Goal: Find specific page/section: Find specific page/section

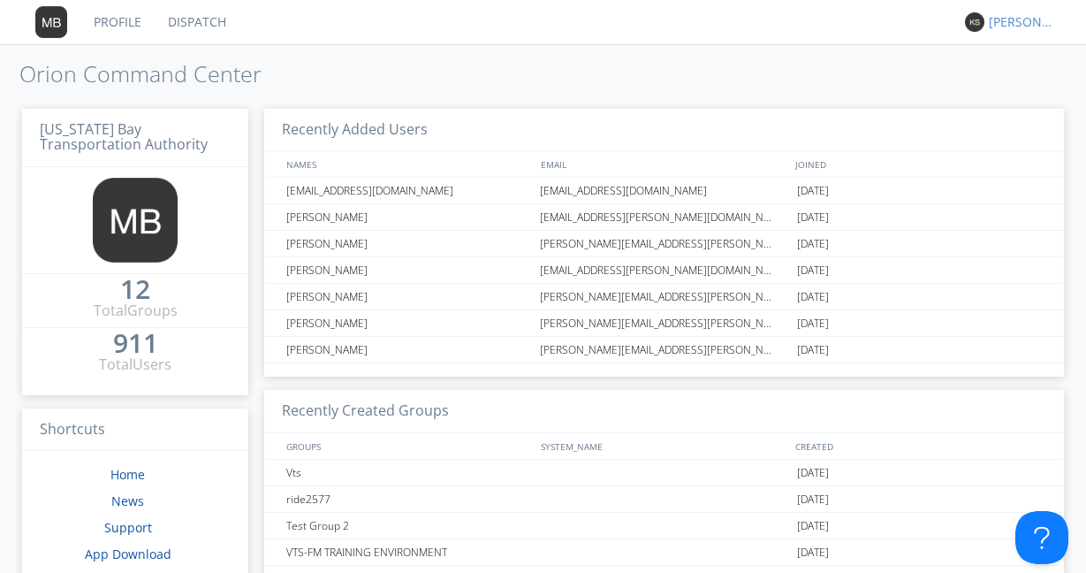
click at [1009, 18] on div "[PERSON_NAME]" at bounding box center [1022, 22] width 66 height 18
click at [1006, 70] on div "Settings" at bounding box center [1031, 62] width 91 height 32
click at [193, 20] on link "Dispatch" at bounding box center [197, 22] width 85 height 44
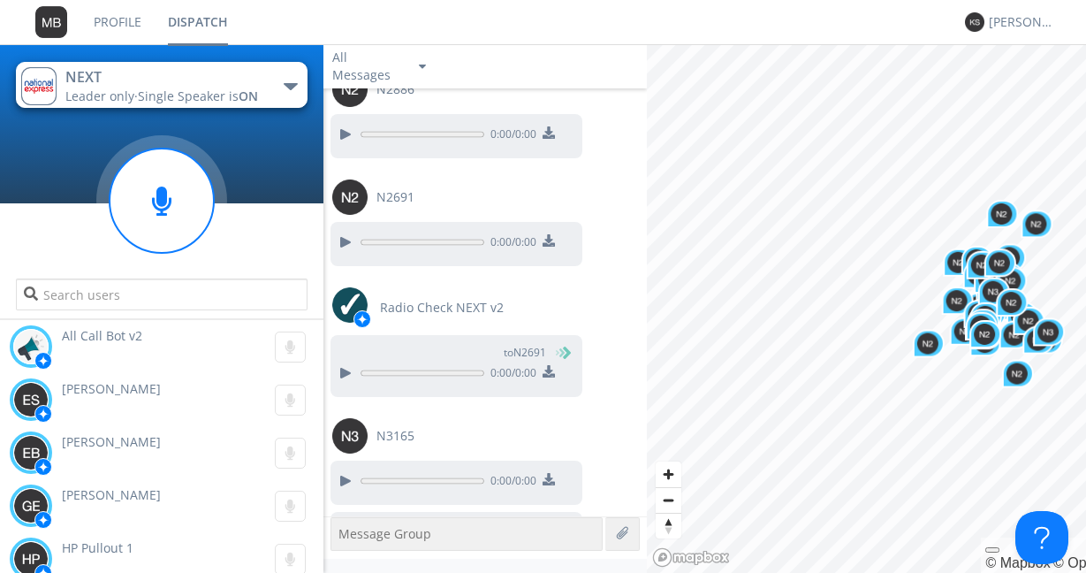
scroll to position [2033, 0]
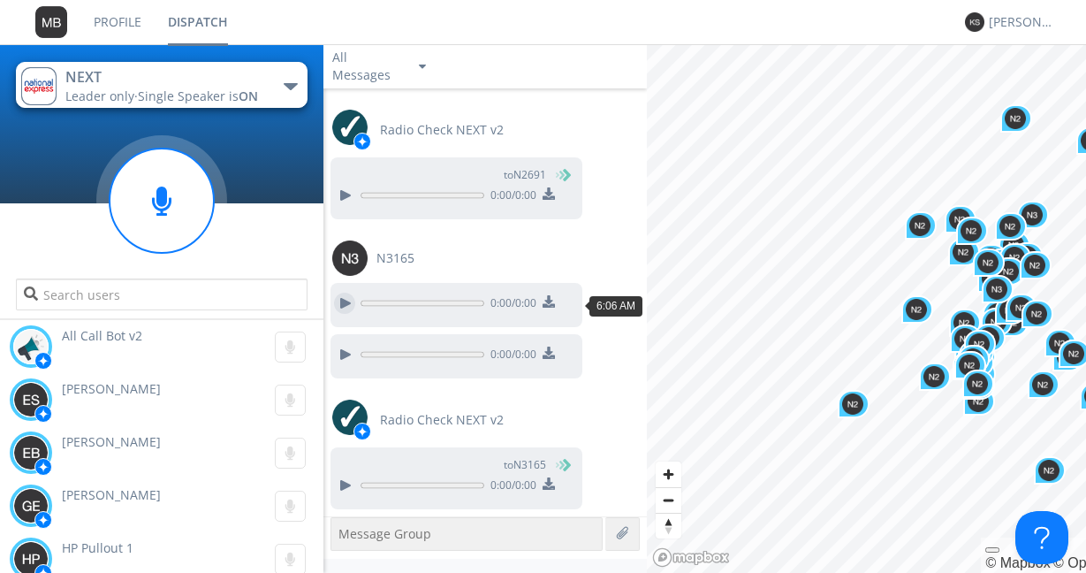
click at [346, 300] on div at bounding box center [344, 303] width 21 height 21
click at [346, 351] on div at bounding box center [344, 354] width 21 height 21
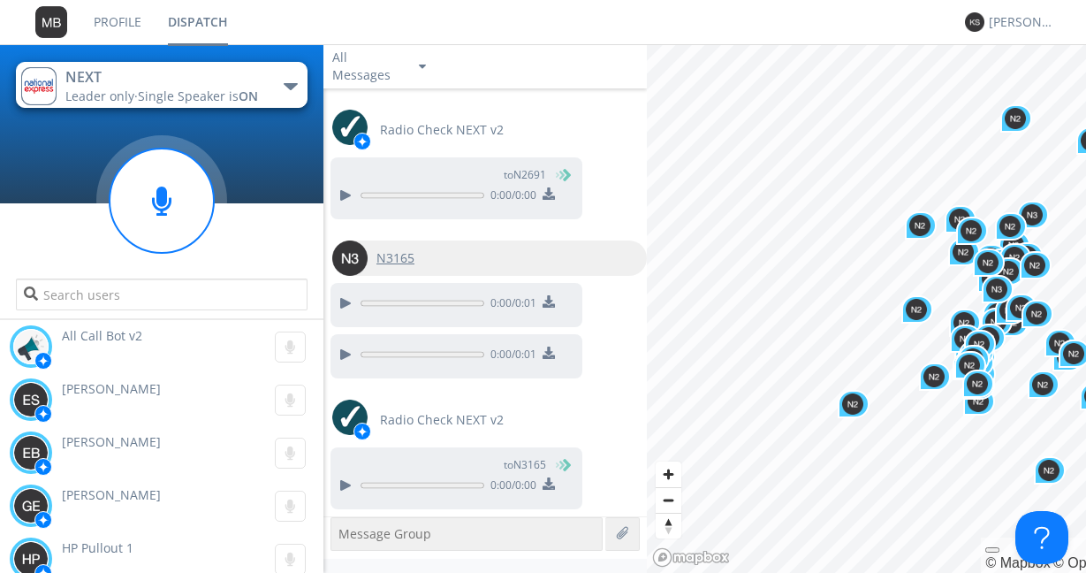
click at [399, 261] on span "N3165" at bounding box center [396, 258] width 38 height 18
type input "N3165"
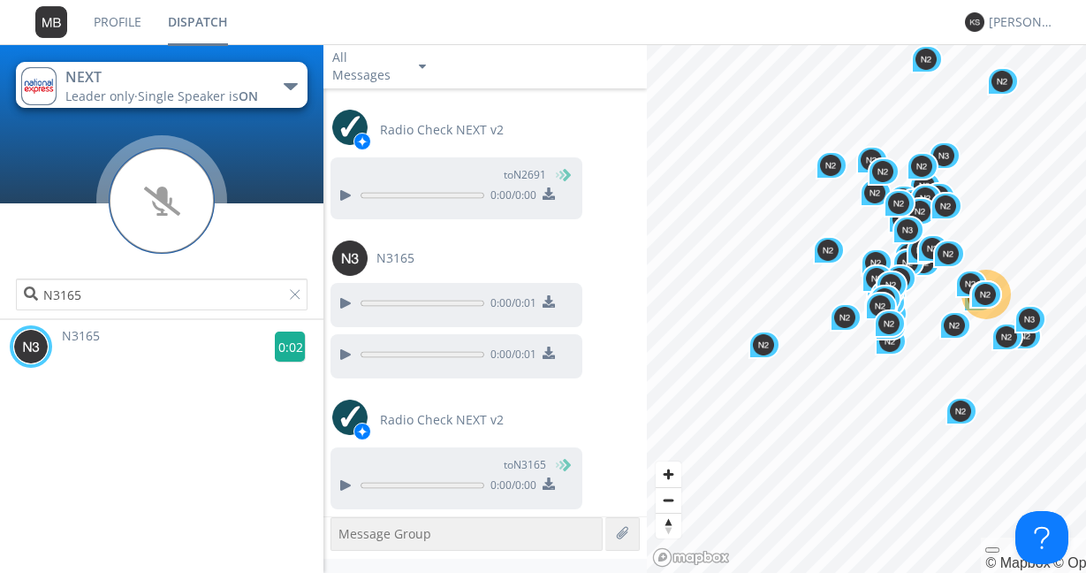
click at [287, 347] on g at bounding box center [290, 347] width 31 height 31
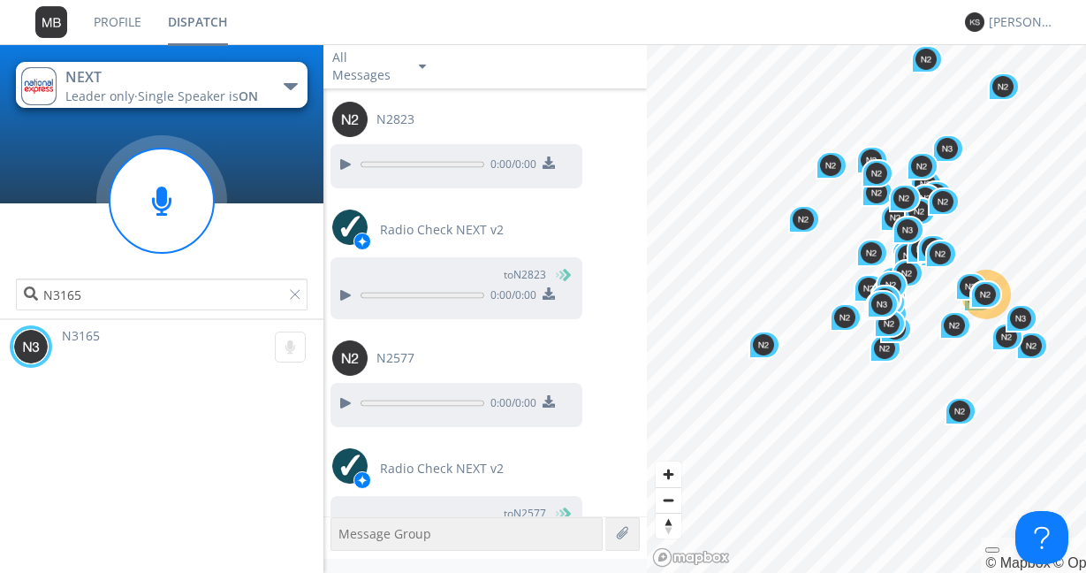
scroll to position [2583, 0]
